Goal: Task Accomplishment & Management: Use online tool/utility

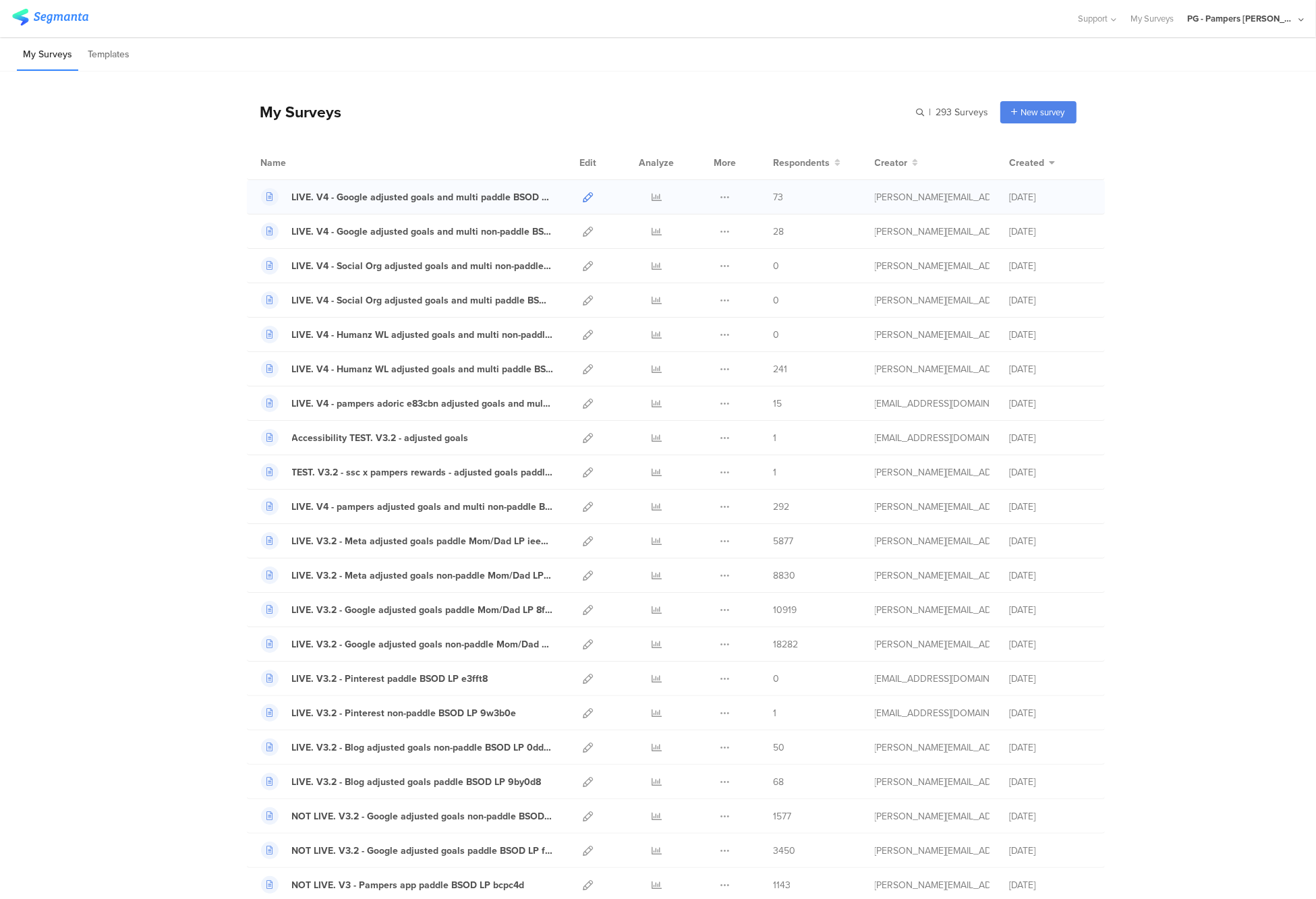
click at [585, 196] on icon at bounding box center [588, 197] width 10 height 10
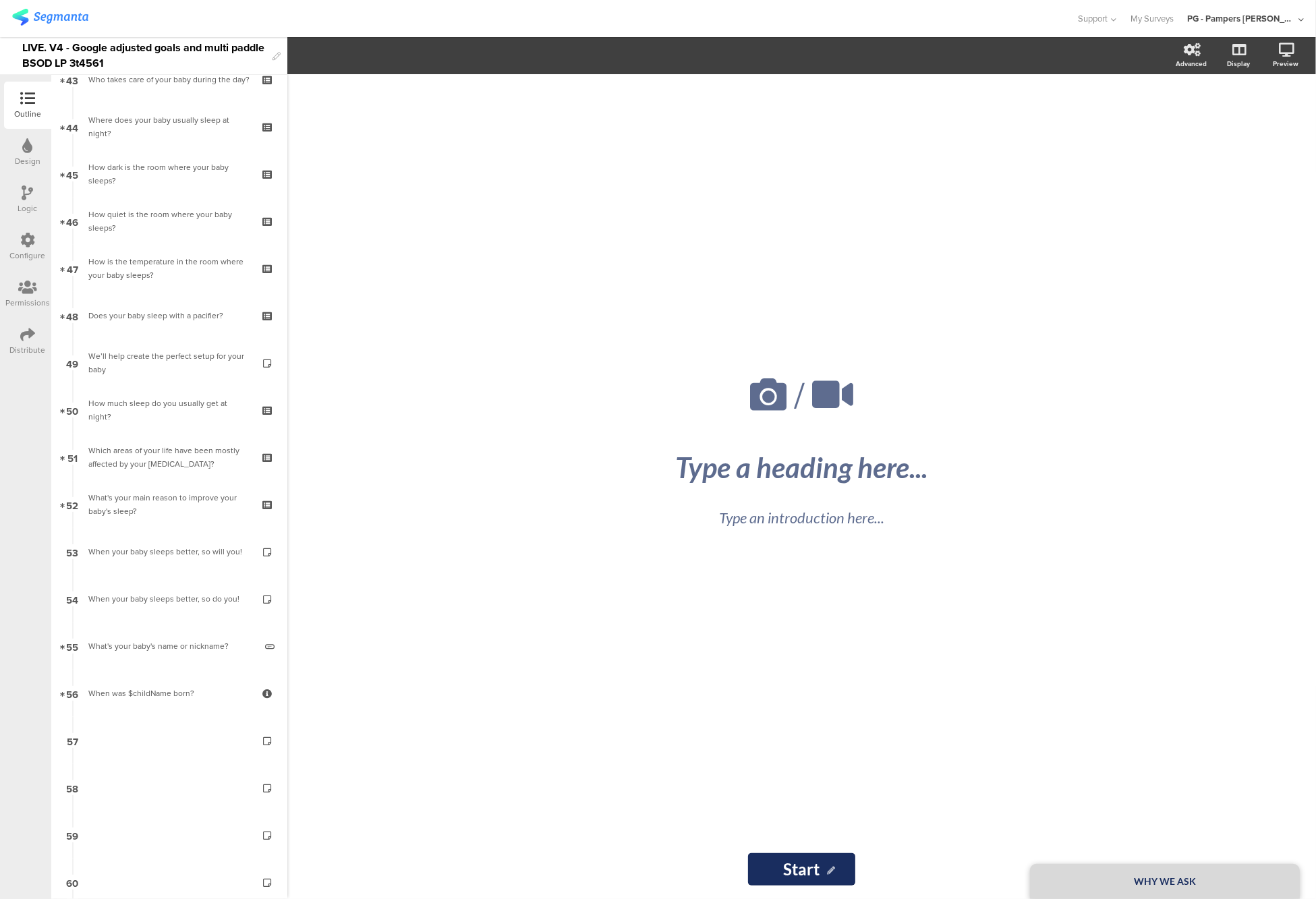
scroll to position [1956, 0]
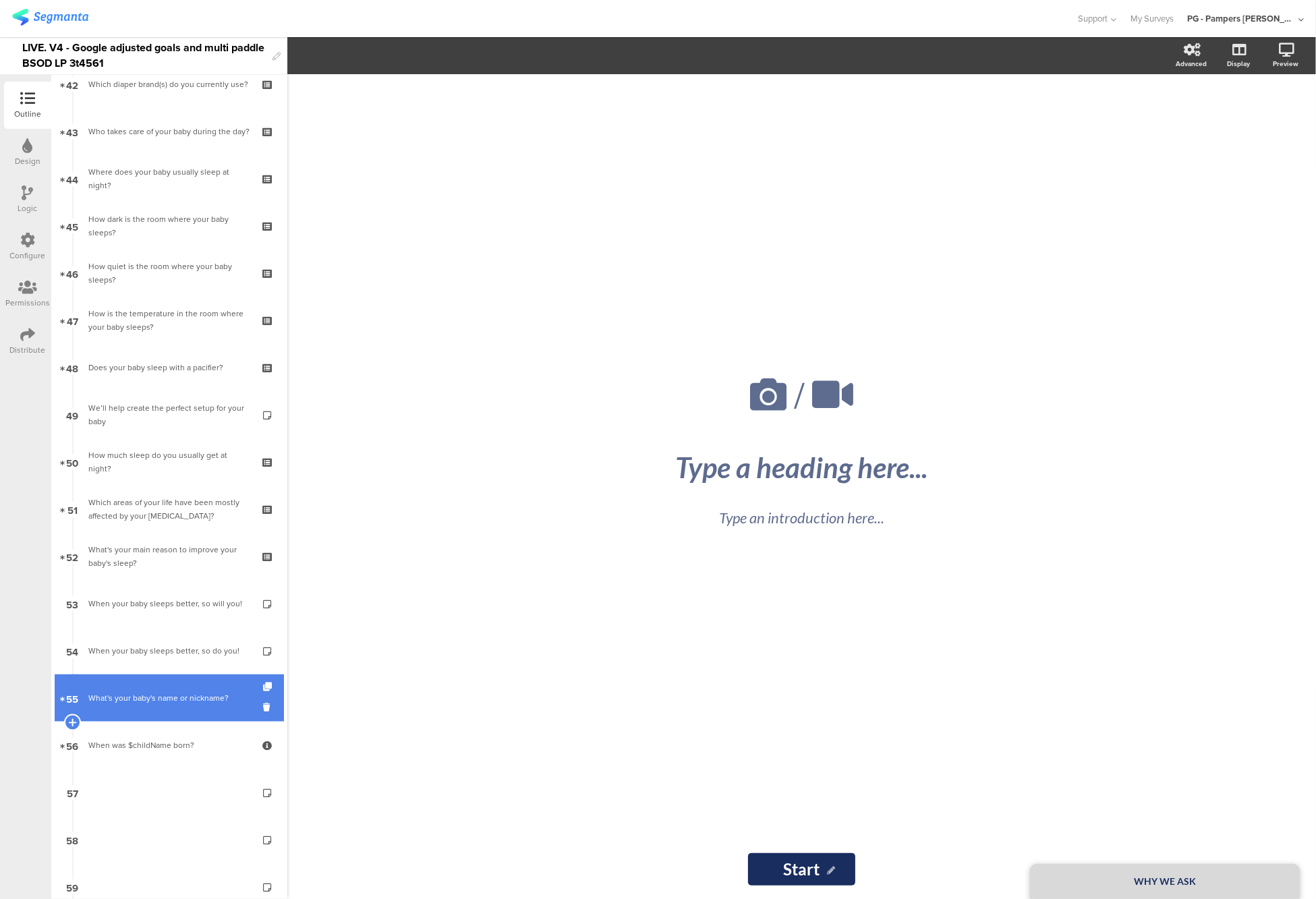
click at [137, 682] on link "55 What's your baby's name or nickname?​" at bounding box center [169, 698] width 229 height 47
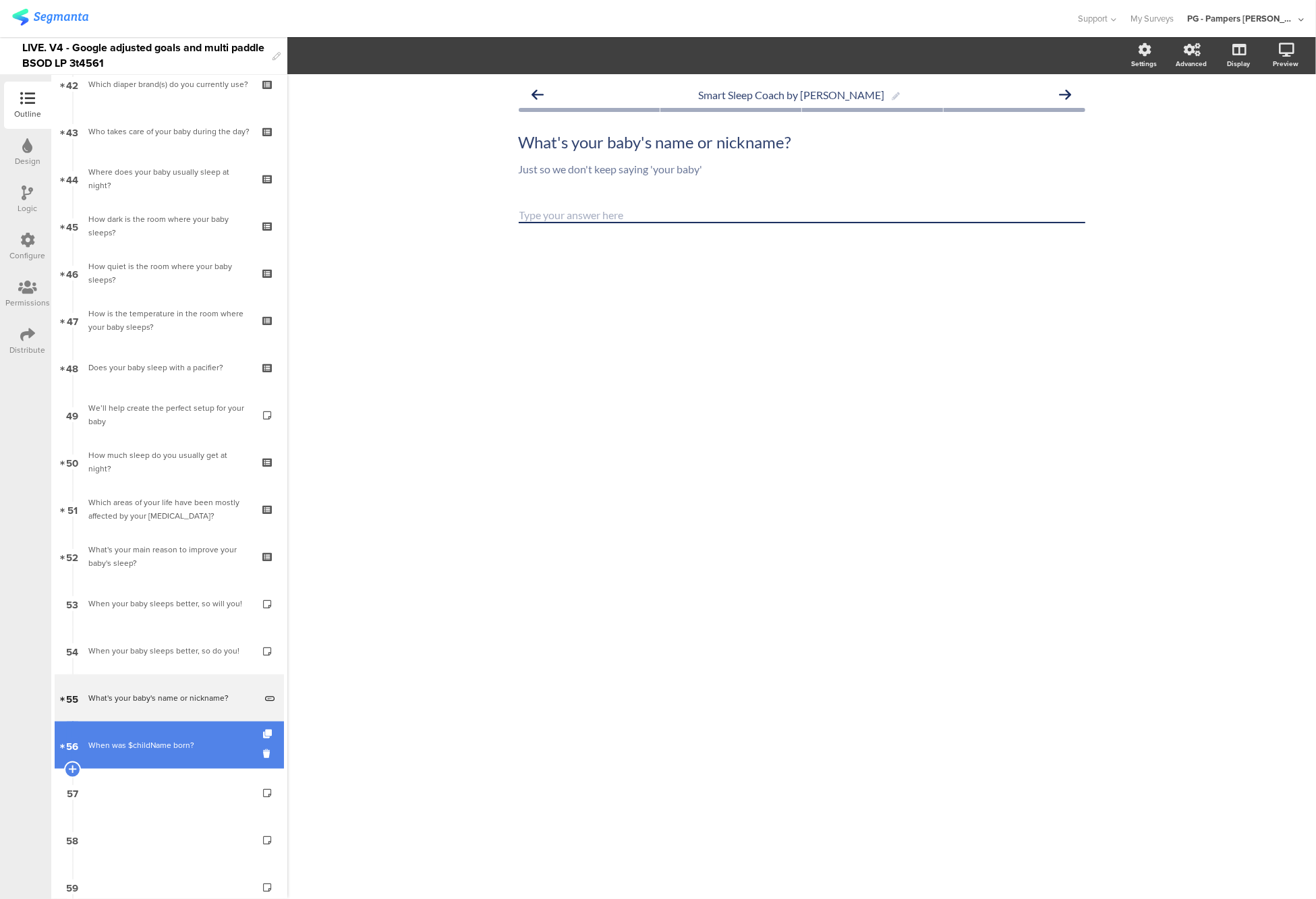
click at [154, 745] on div "When was $childName born?" at bounding box center [169, 746] width 161 height 14
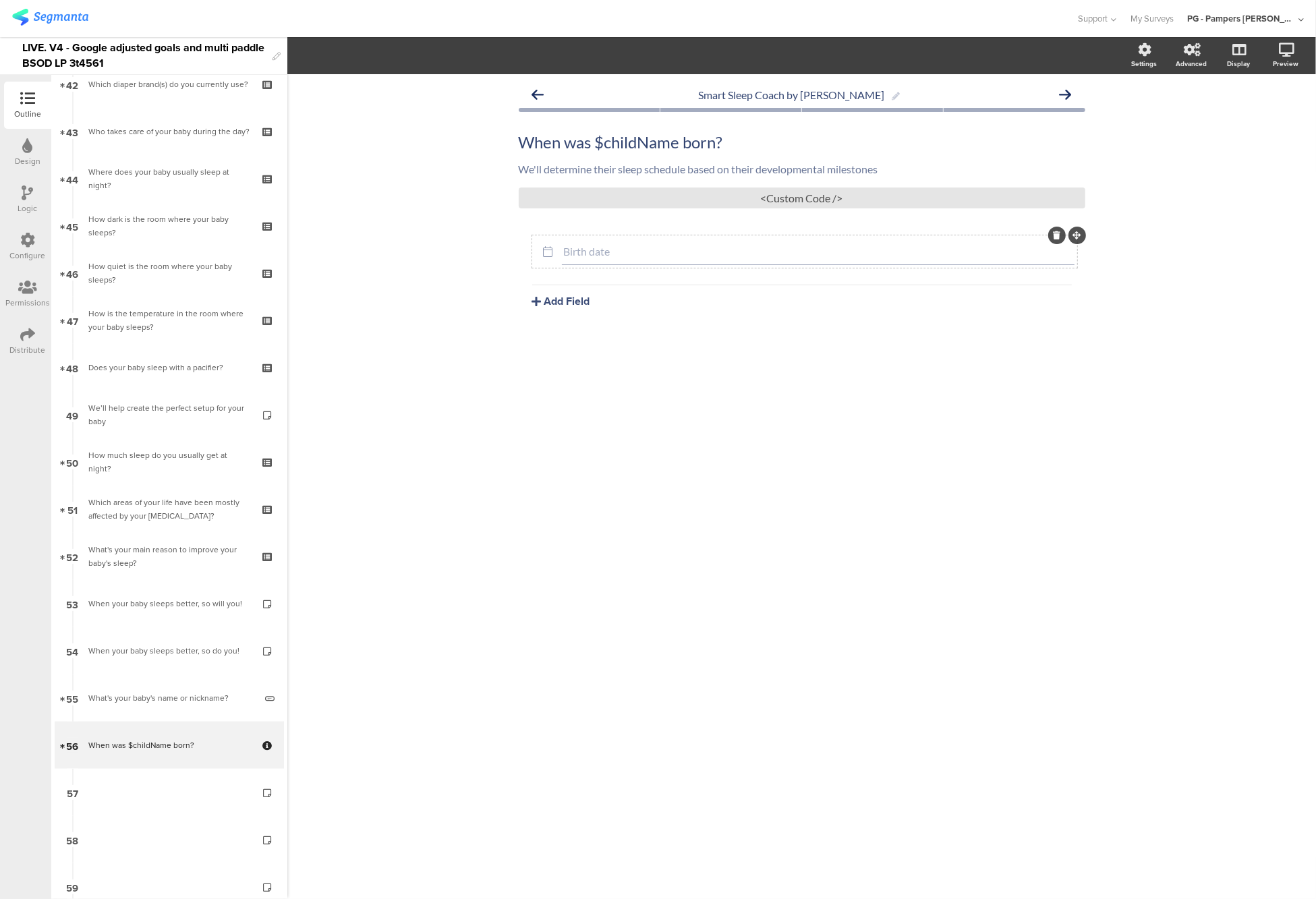
click at [595, 256] on input "Birth date" at bounding box center [818, 251] width 508 height 13
click at [375, 53] on span "Field options" at bounding box center [356, 56] width 62 height 15
click at [442, 89] on span at bounding box center [444, 90] width 21 height 11
click at [131, 63] on div "LIVE. V4 - Google adjusted goals and multi paddle BSOD LP 3t4561" at bounding box center [144, 56] width 244 height 37
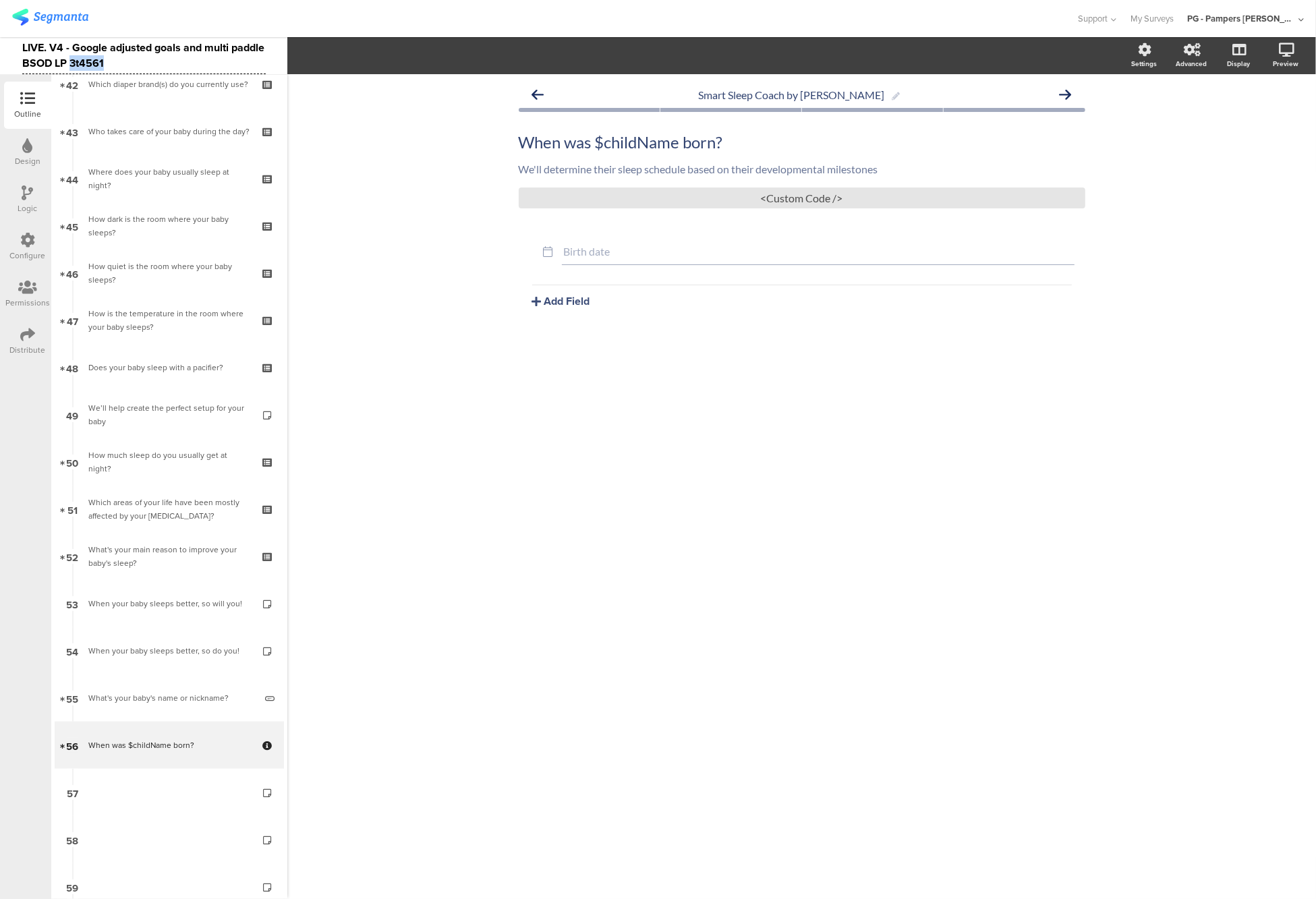
copy div "3t4561"
click at [44, 8] on img at bounding box center [50, 17] width 76 height 17
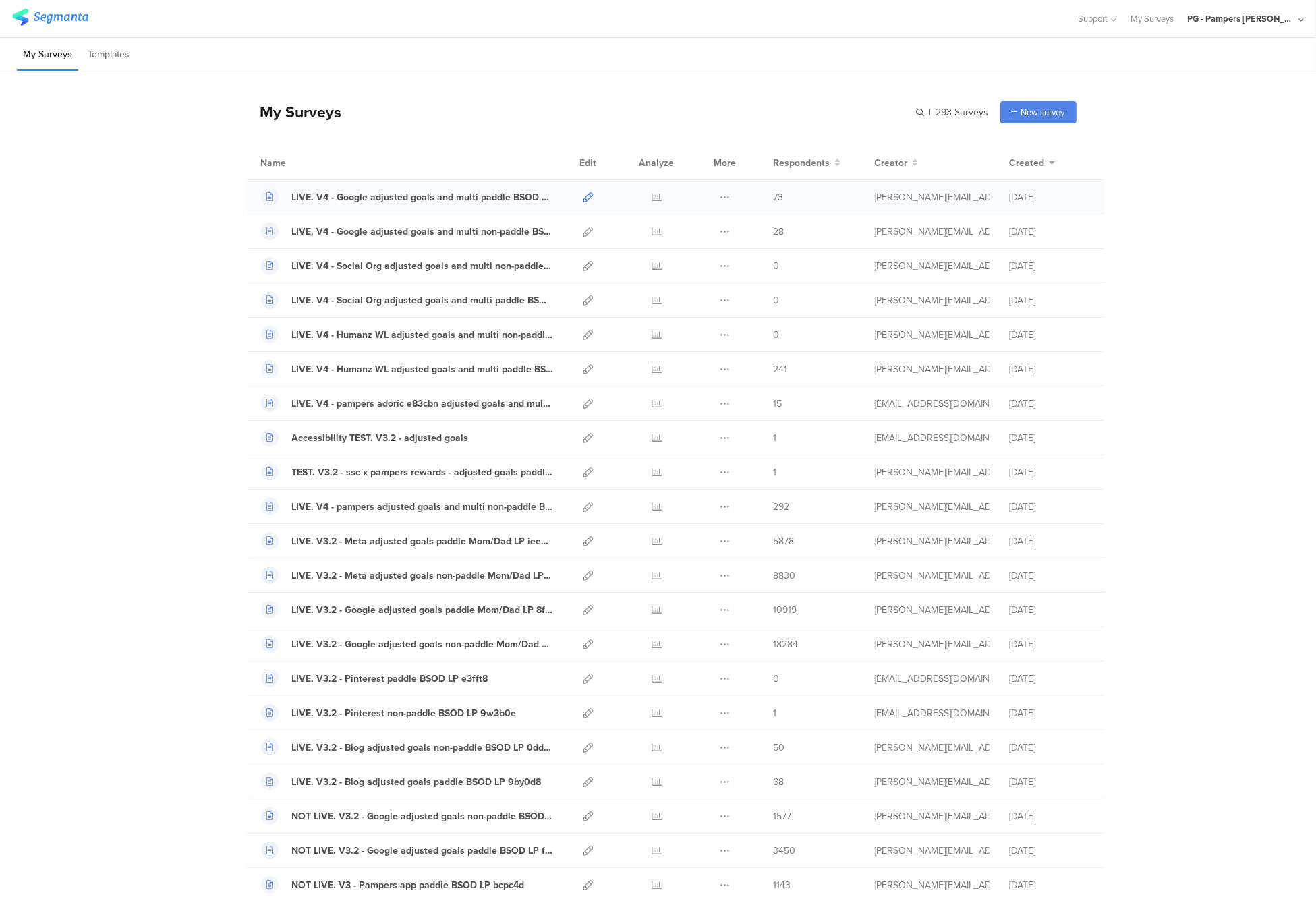
click at [584, 195] on icon at bounding box center [588, 197] width 10 height 10
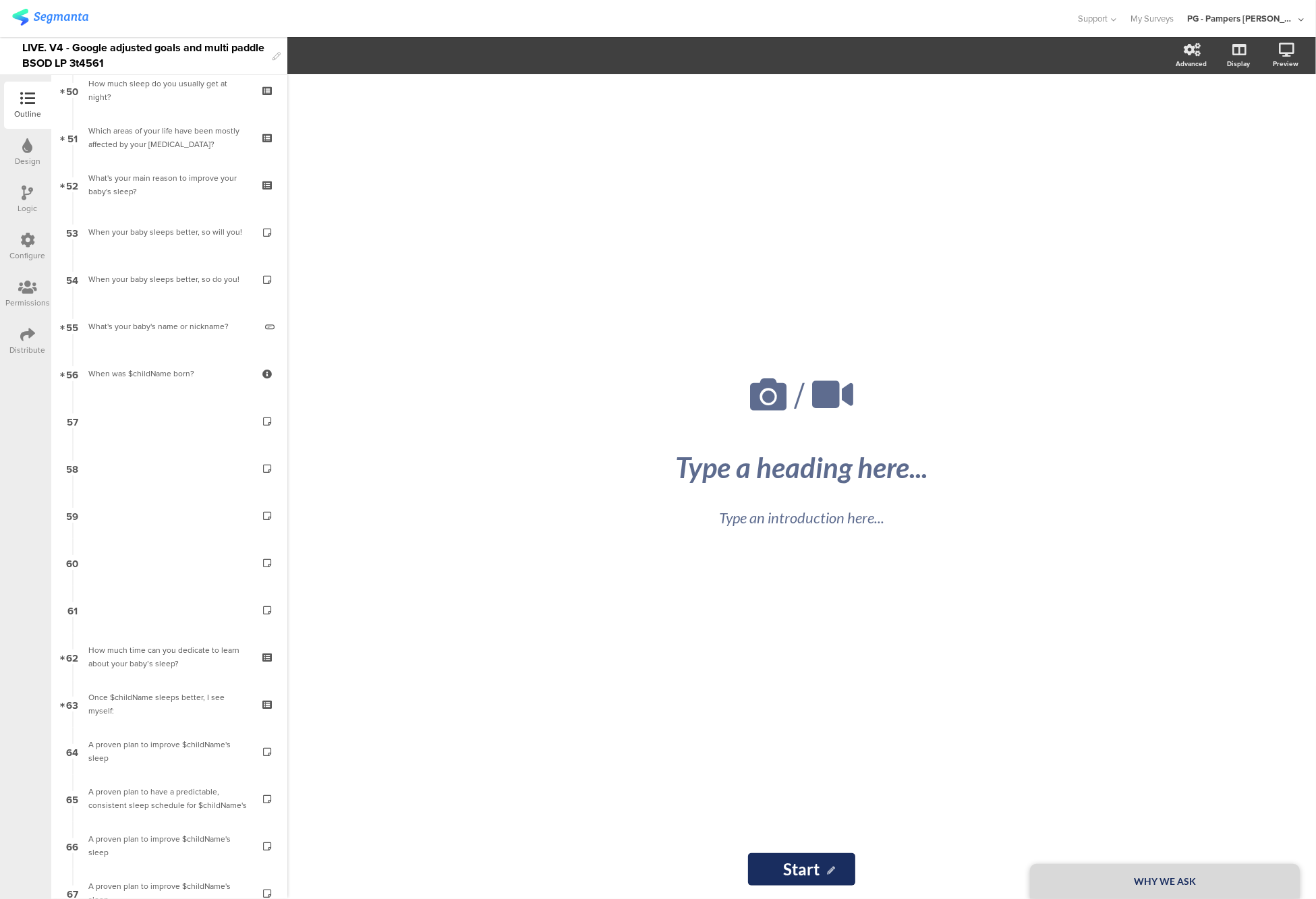
scroll to position [2119, 0]
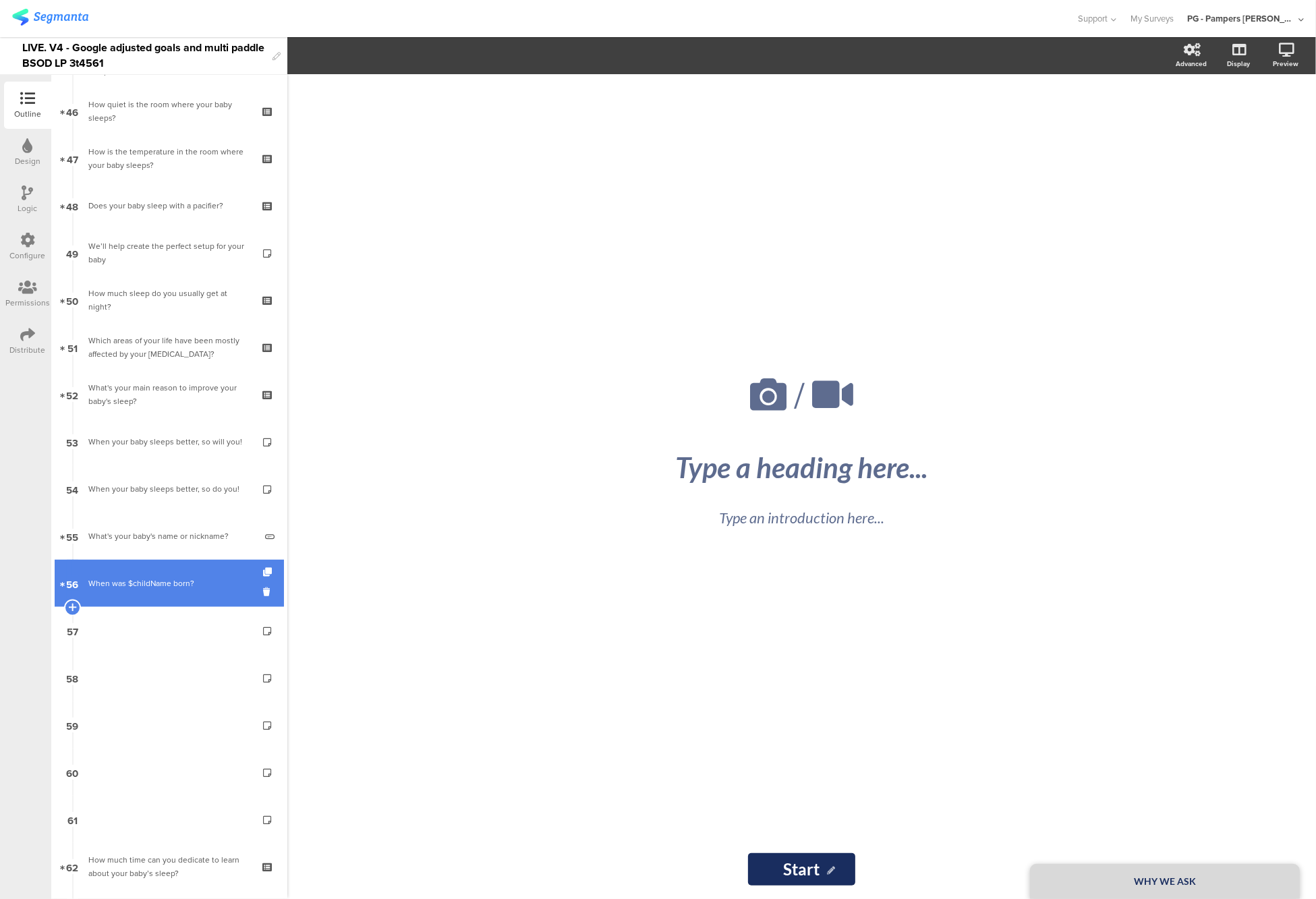
click at [141, 584] on div "When was $childName born?" at bounding box center [169, 584] width 161 height 14
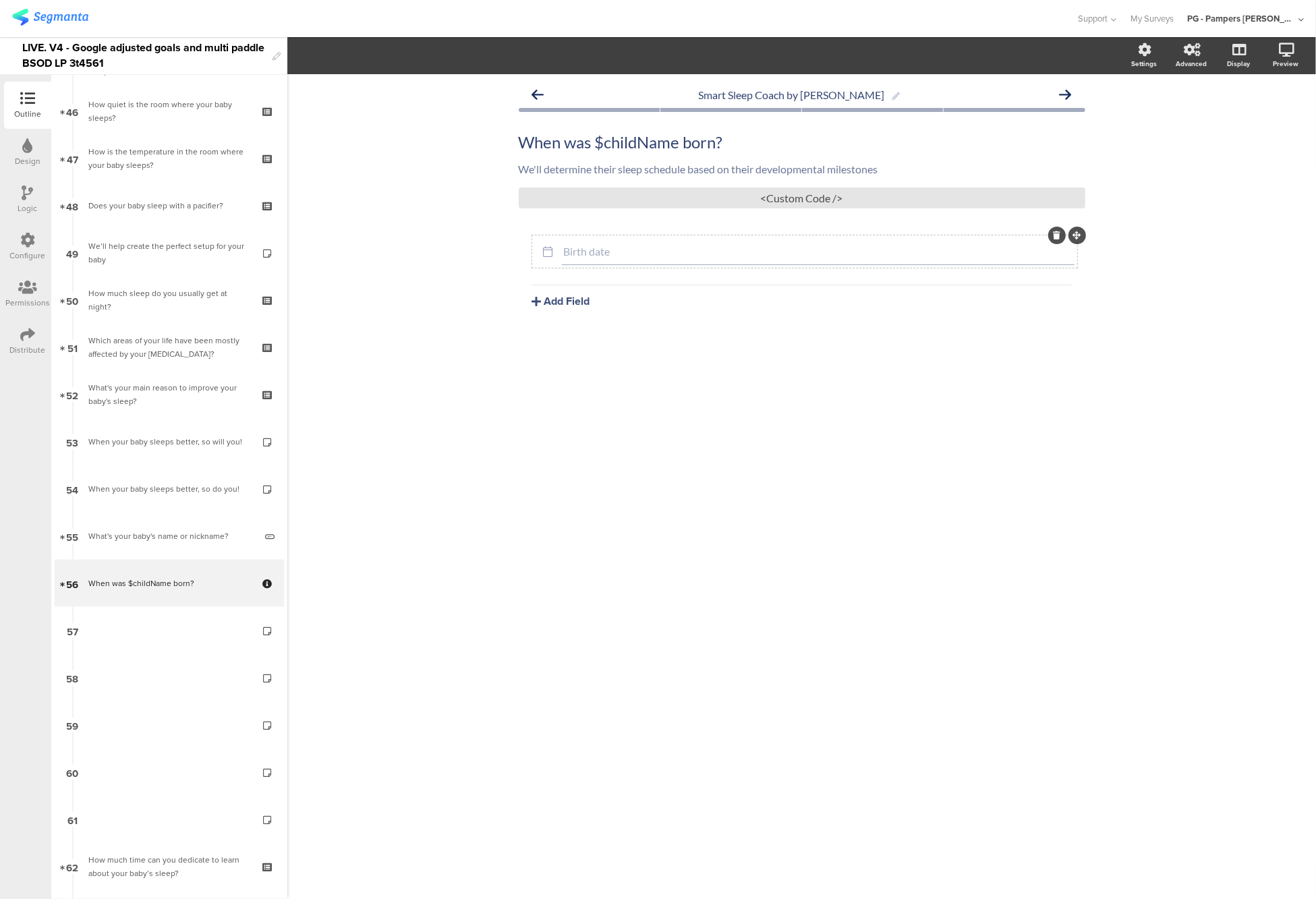
click at [579, 252] on input "Birth date" at bounding box center [818, 251] width 508 height 13
click at [373, 62] on span "Field options" at bounding box center [356, 56] width 62 height 15
click at [482, 400] on div "Smart Sleep Coach by Pampers When was $childName born? When was $childName born…" at bounding box center [802, 486] width 1029 height 825
click at [665, 248] on input "Birth date" at bounding box center [818, 251] width 508 height 13
click at [1088, 335] on div "Smart Sleep Coach by Pampers When was $childName born? When was $childName born…" at bounding box center [802, 227] width 594 height 305
